Goal: Find specific page/section: Find specific page/section

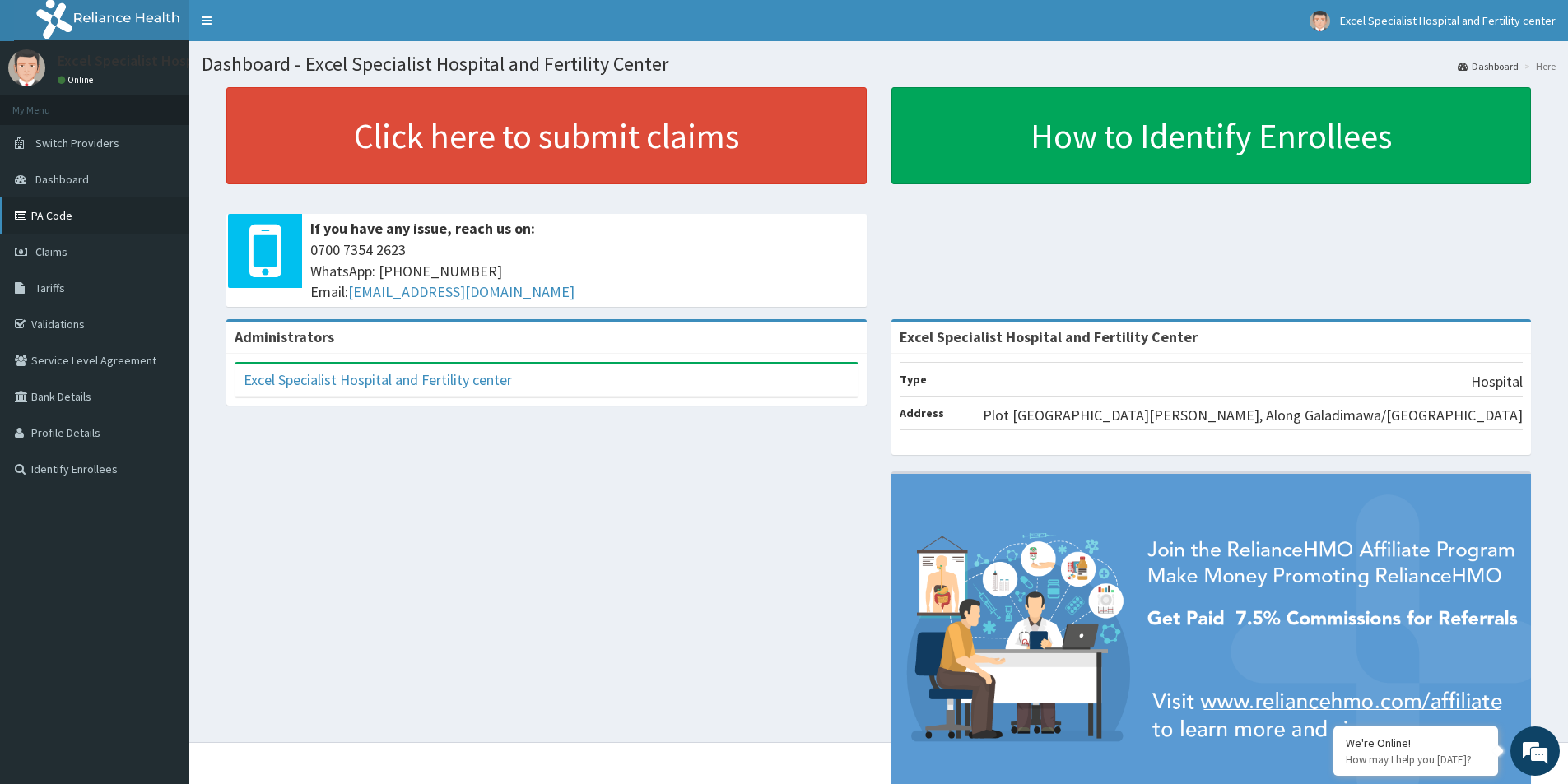
click at [71, 217] on link "PA Code" at bounding box center [94, 215] width 189 height 36
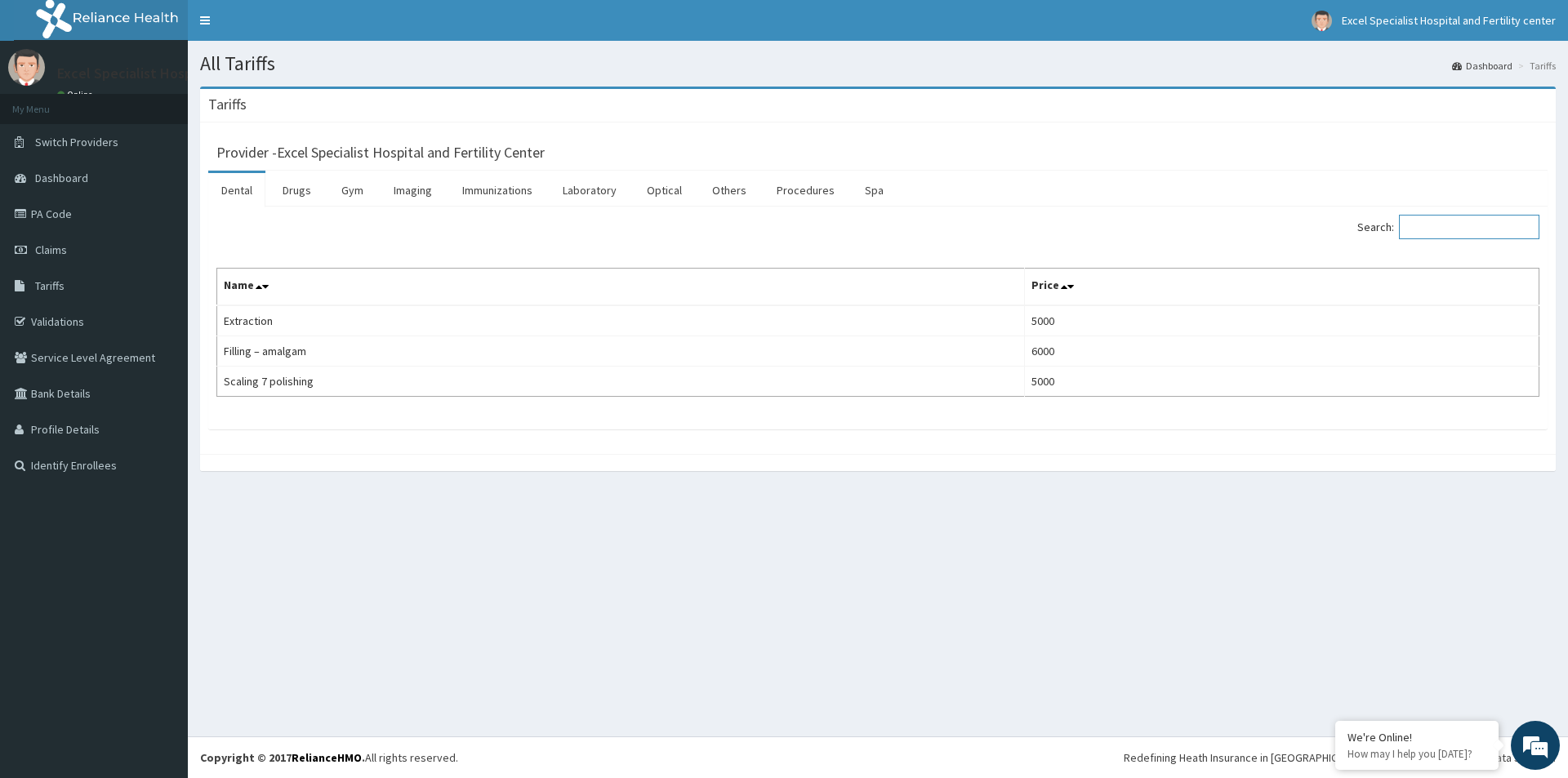
click at [1448, 234] on input "Search:" at bounding box center [1468, 226] width 140 height 24
click at [1432, 220] on input "Search:" at bounding box center [1468, 226] width 140 height 24
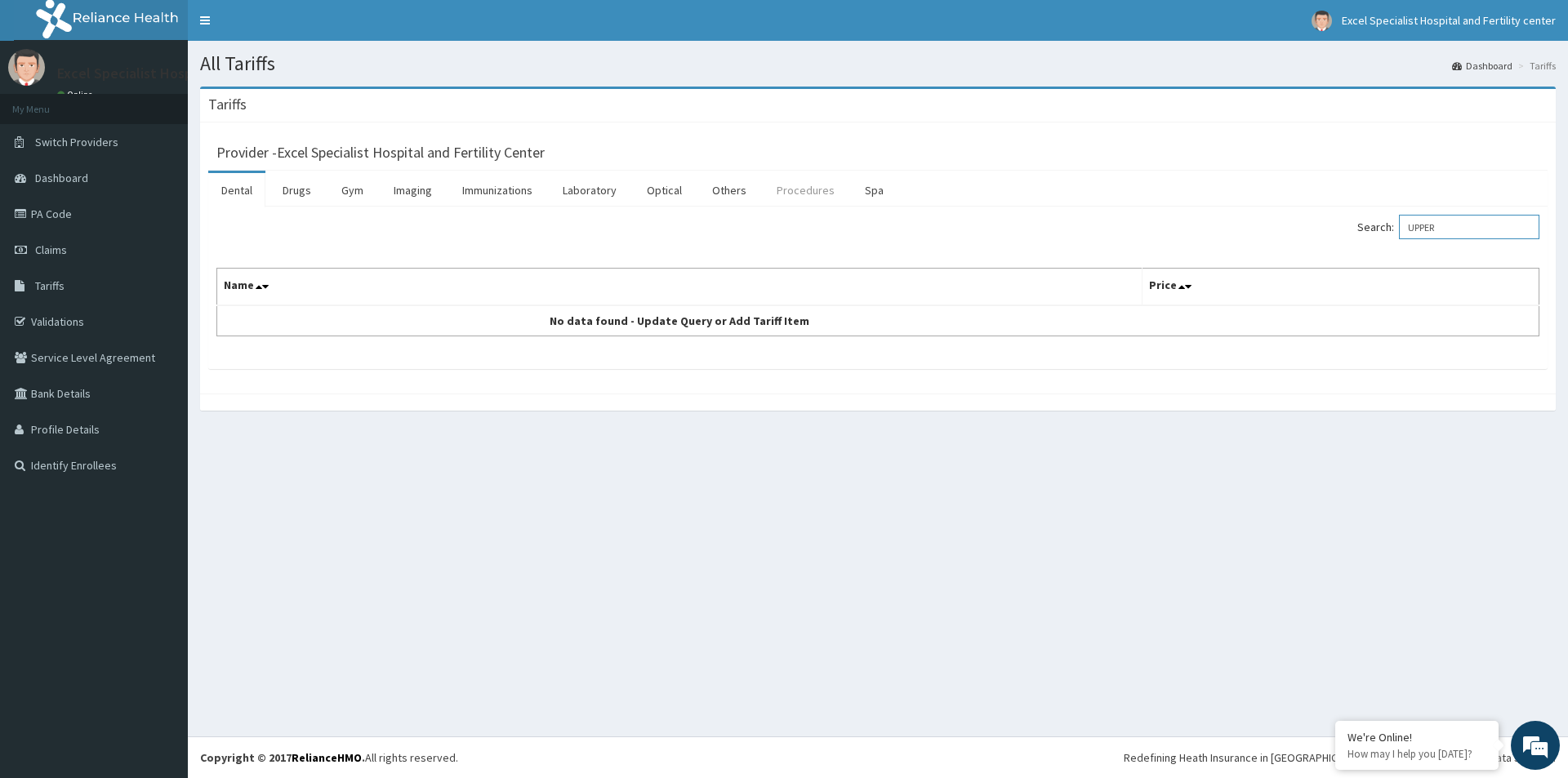
type input "UPPER"
click at [806, 190] on link "Procedures" at bounding box center [805, 189] width 84 height 34
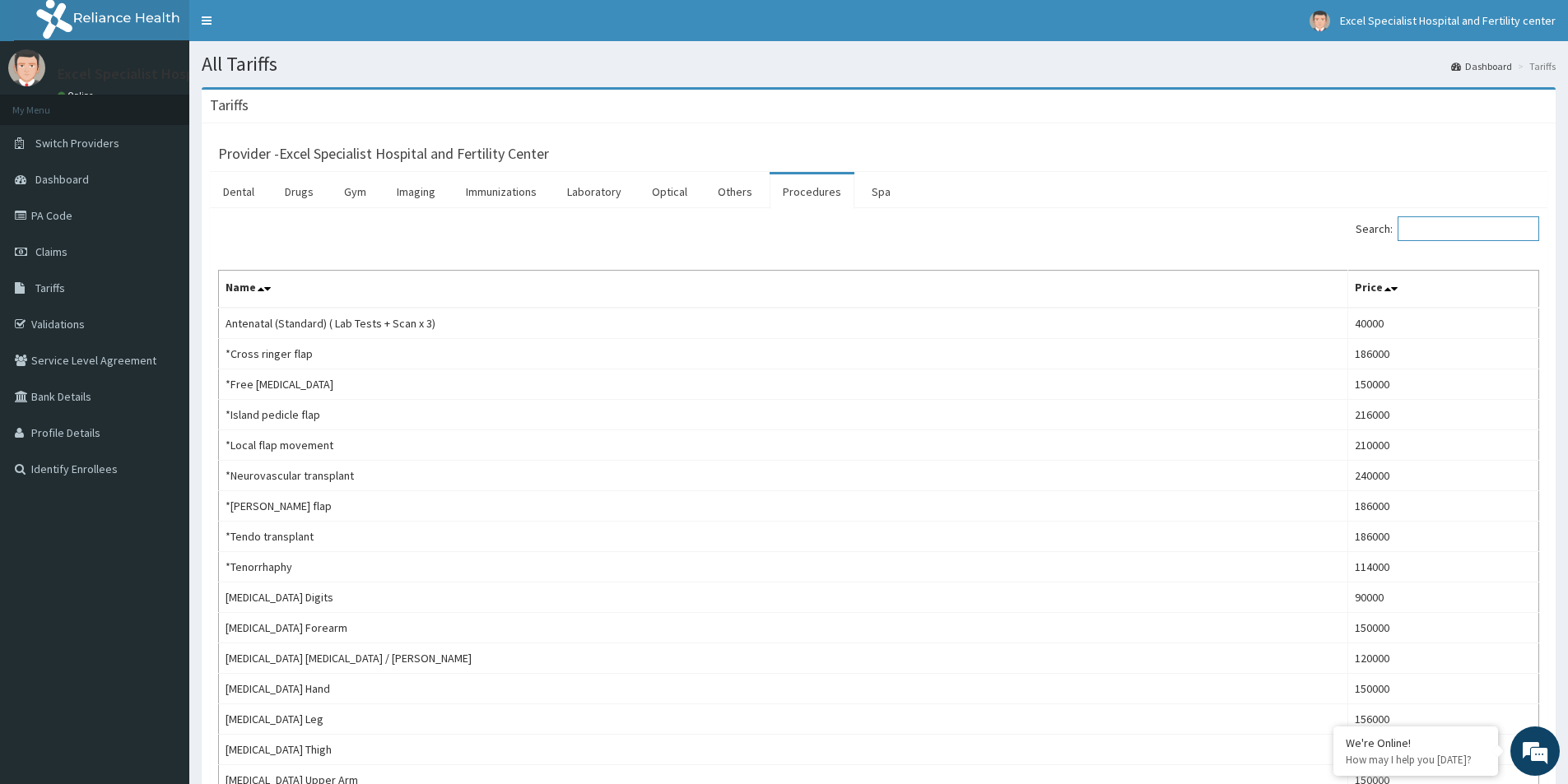
click at [1448, 234] on input "Search:" at bounding box center [1468, 228] width 141 height 24
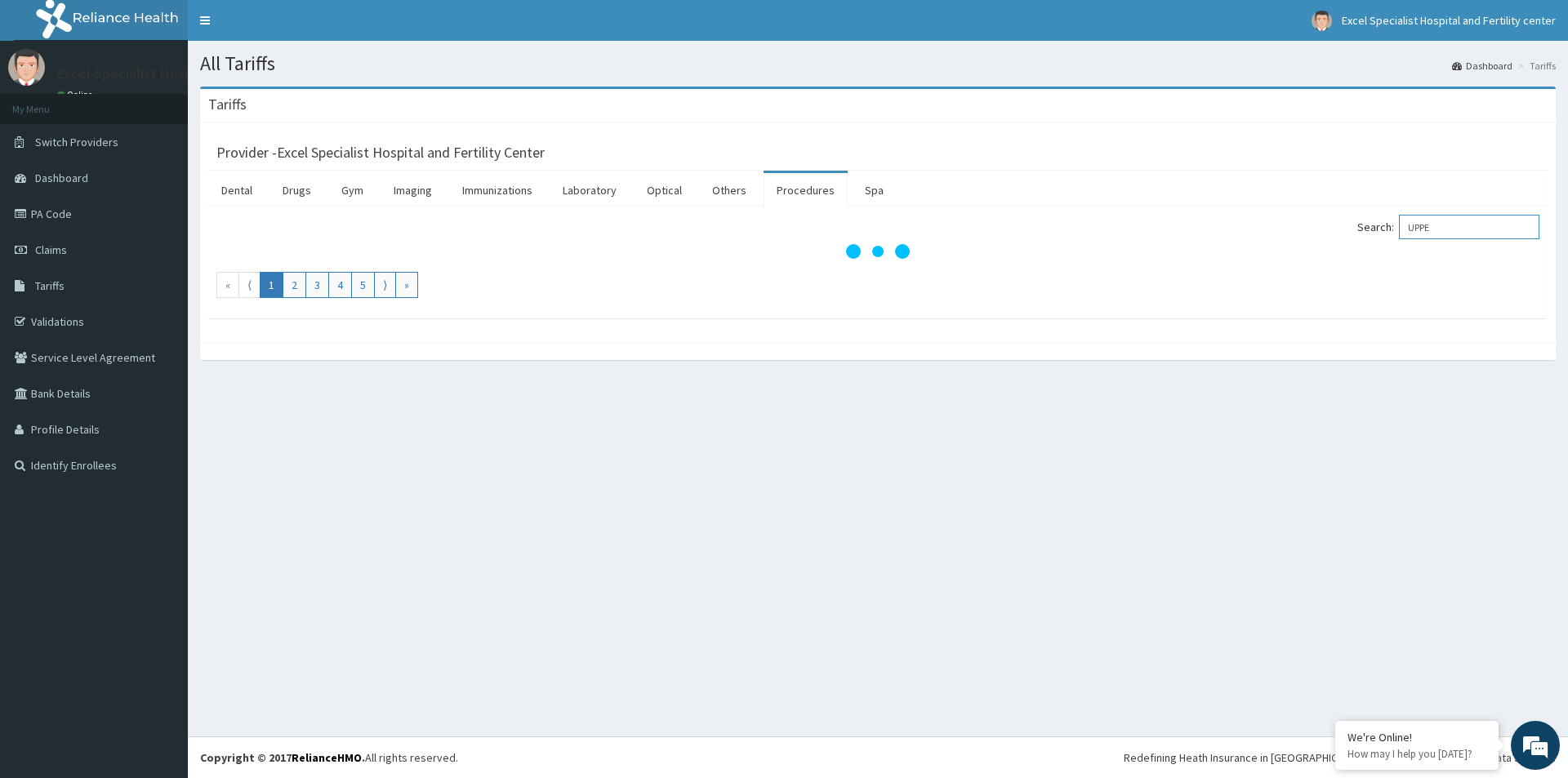
type input "UPPER"
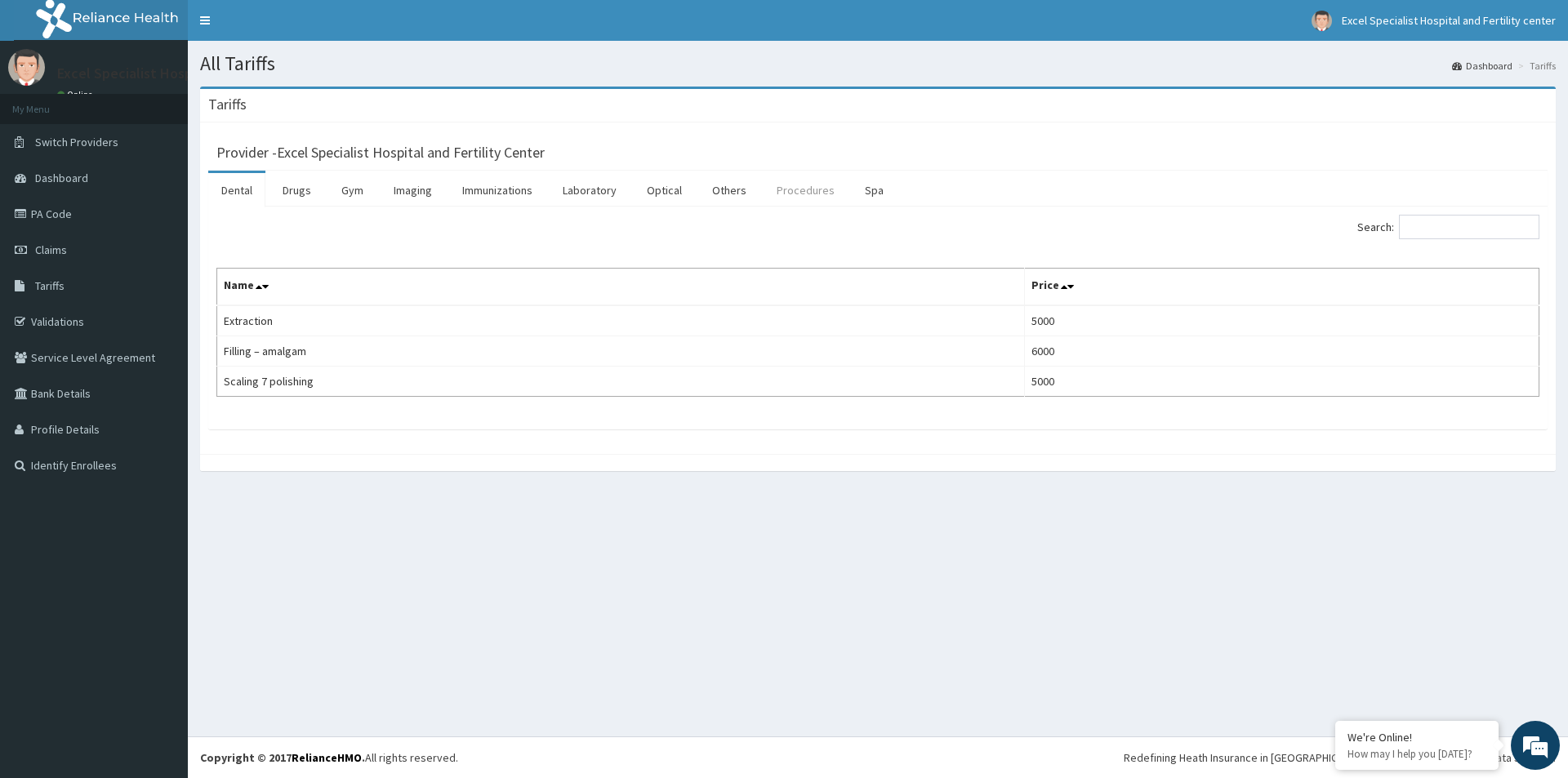
click at [793, 183] on link "Procedures" at bounding box center [805, 189] width 84 height 34
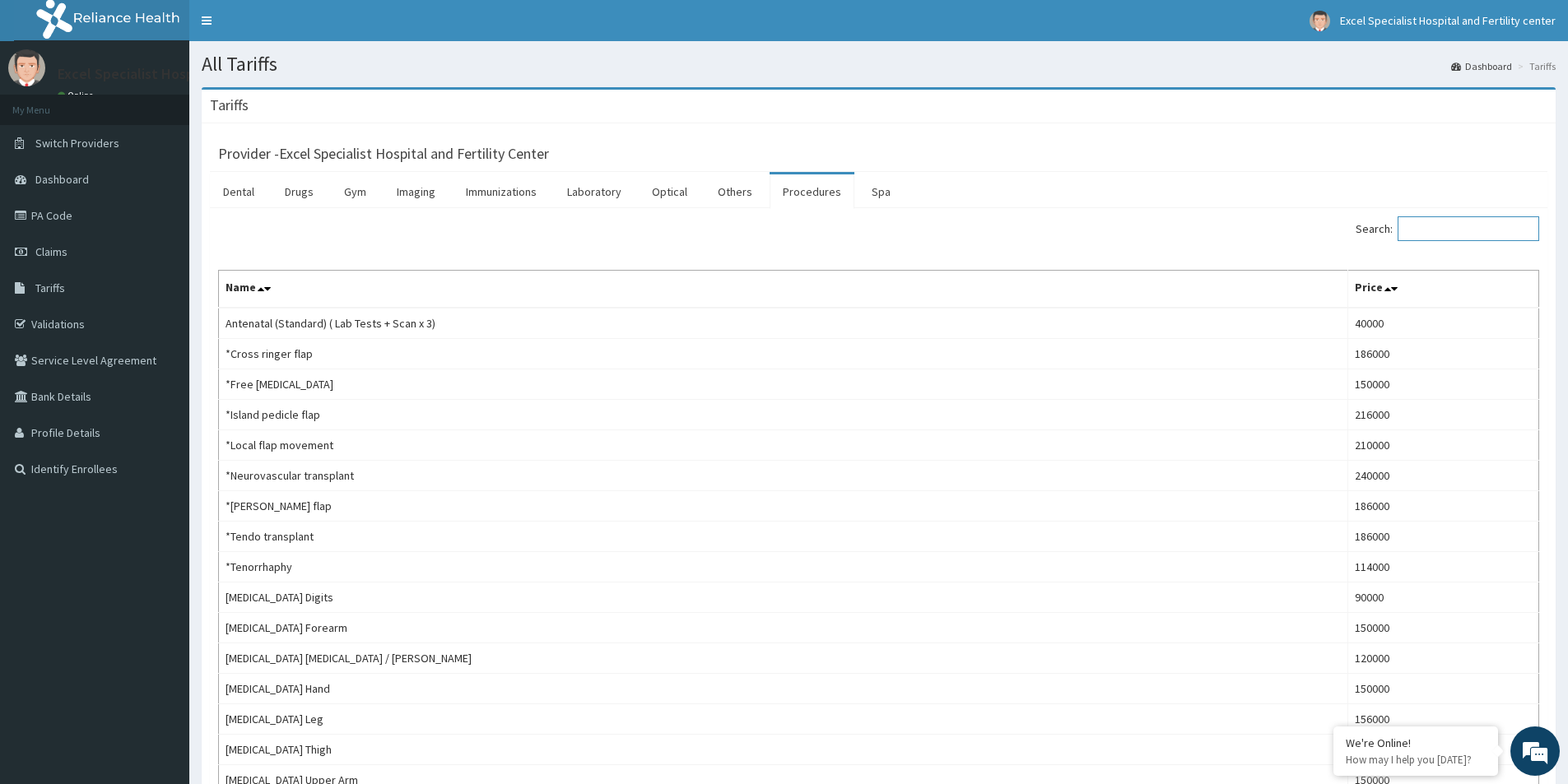
click at [1459, 224] on input "Search:" at bounding box center [1468, 228] width 141 height 24
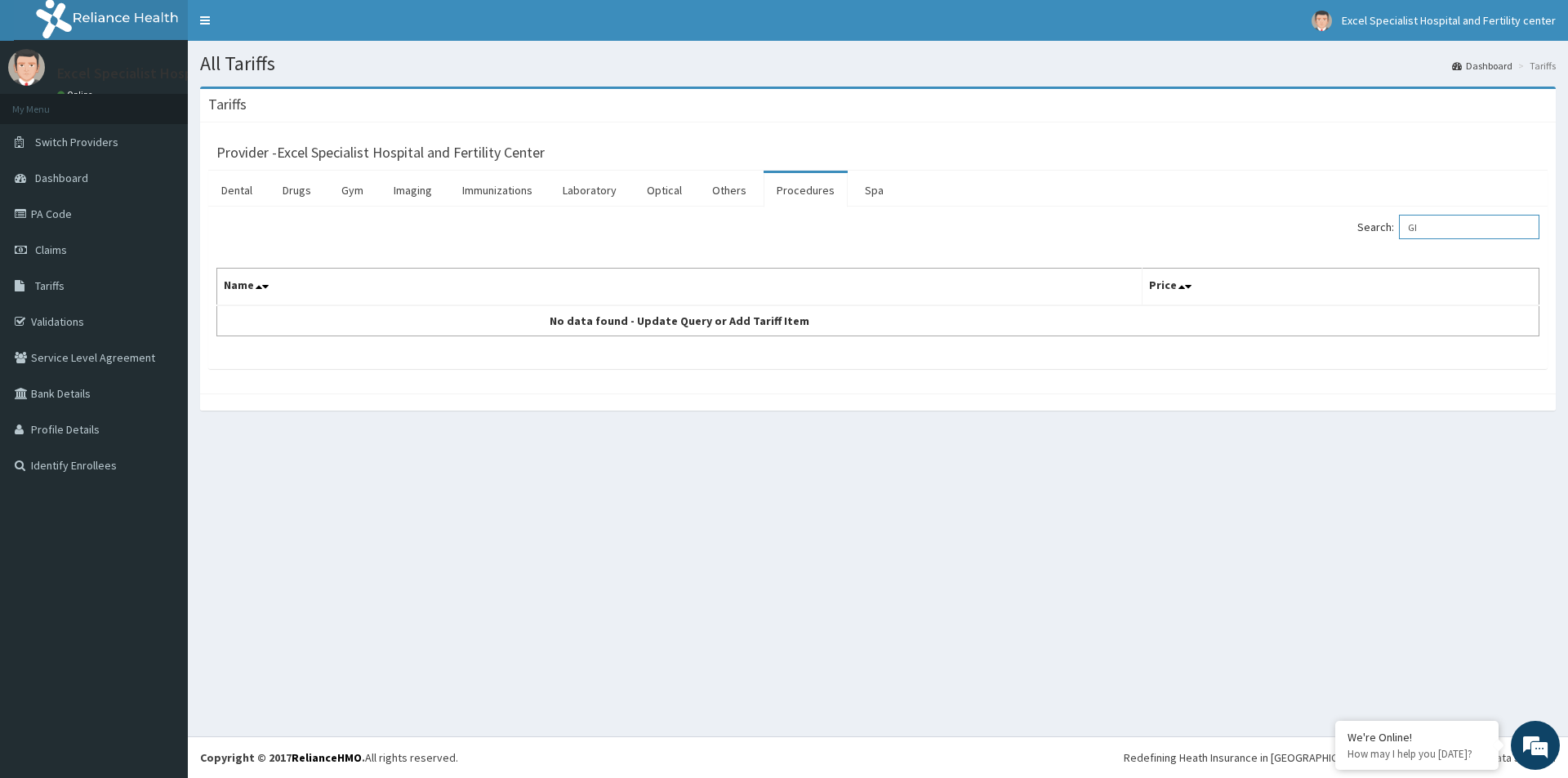
type input "G"
type input "GENERAL"
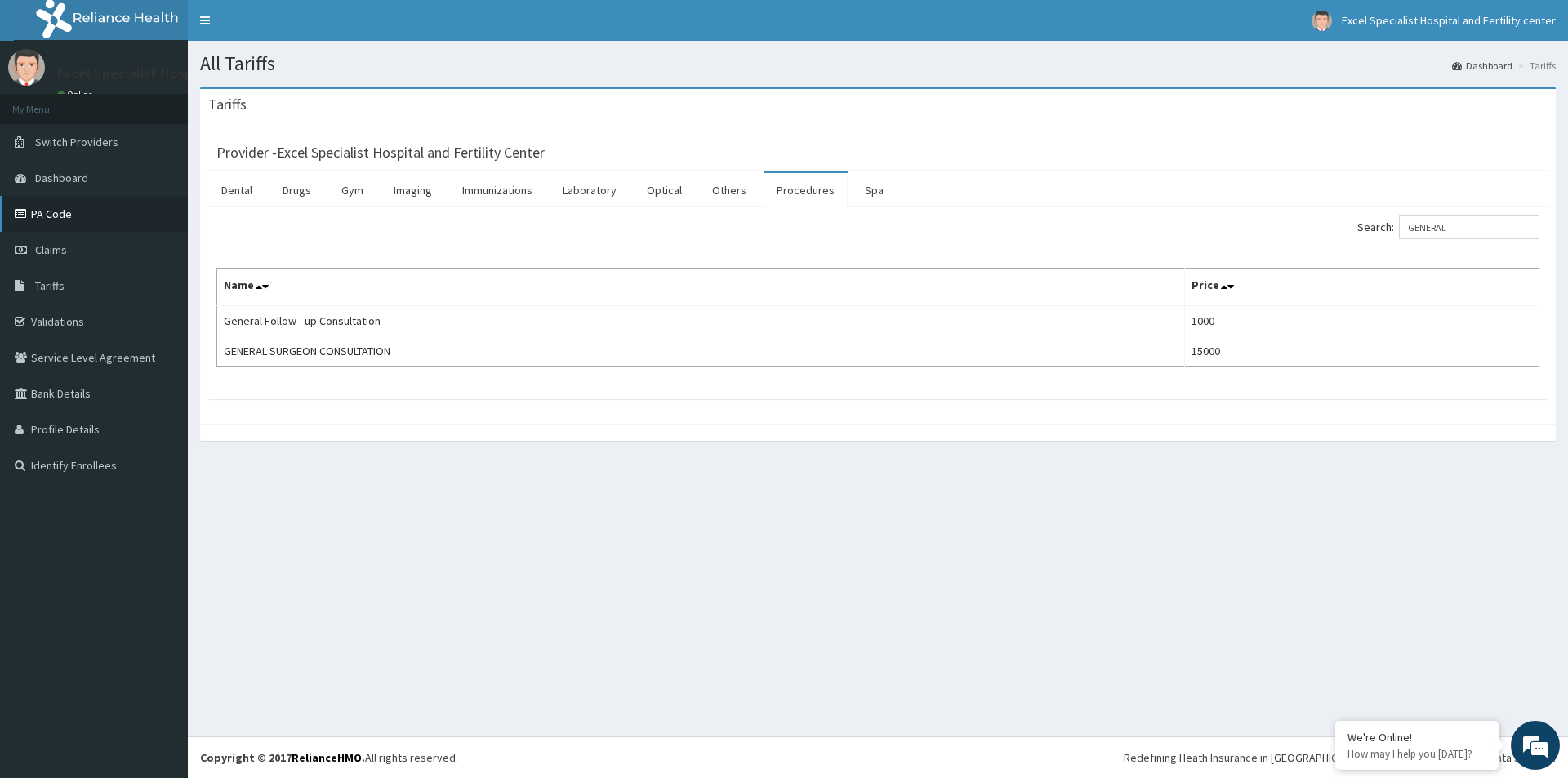
click at [44, 221] on link "PA Code" at bounding box center [94, 214] width 187 height 36
